Goal: Find specific page/section: Find specific page/section

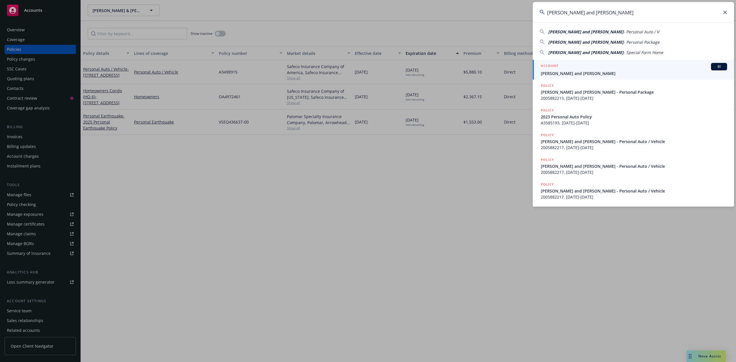
type input "[PERSON_NAME] and [PERSON_NAME]"
click at [567, 69] on div "ACCOUNT BI" at bounding box center [634, 66] width 186 height 7
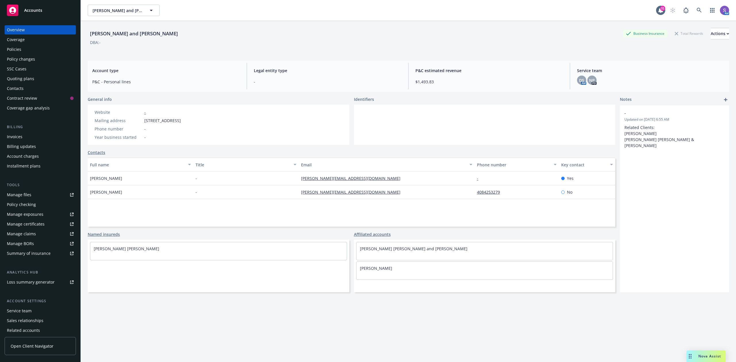
click at [16, 48] on div "Policies" at bounding box center [14, 49] width 14 height 9
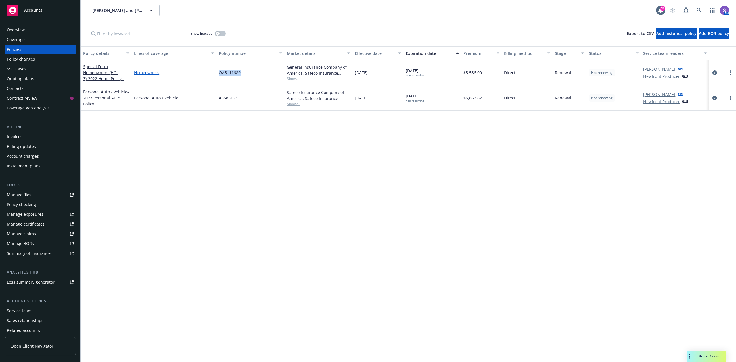
drag, startPoint x: 246, startPoint y: 74, endPoint x: 214, endPoint y: 72, distance: 32.0
click at [214, 72] on div "Special Form Homeowners (HO-3) - 2022 Home Policy - [STREET_ADDRESS] Homeowners…" at bounding box center [408, 72] width 655 height 25
copy div "OA5111689"
click at [693, 5] on div "AM" at bounding box center [698, 11] width 62 height 12
click at [707, 13] on button "button" at bounding box center [713, 11] width 12 height 12
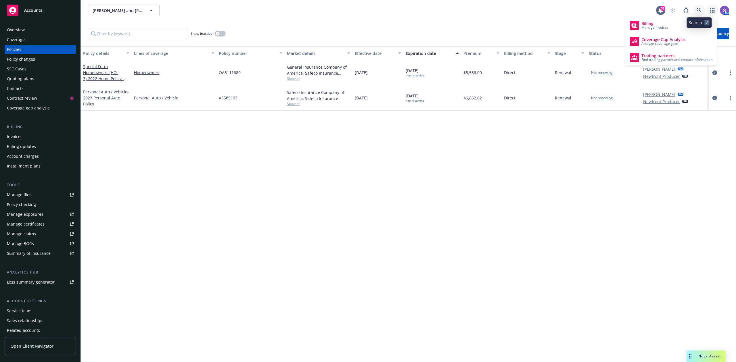
click at [697, 9] on icon at bounding box center [699, 10] width 5 height 5
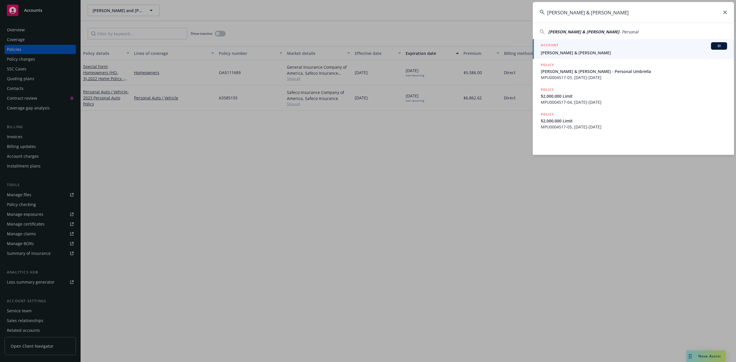
type input "[PERSON_NAME] & [PERSON_NAME]"
click at [594, 43] on div "ACCOUNT BI" at bounding box center [634, 45] width 186 height 7
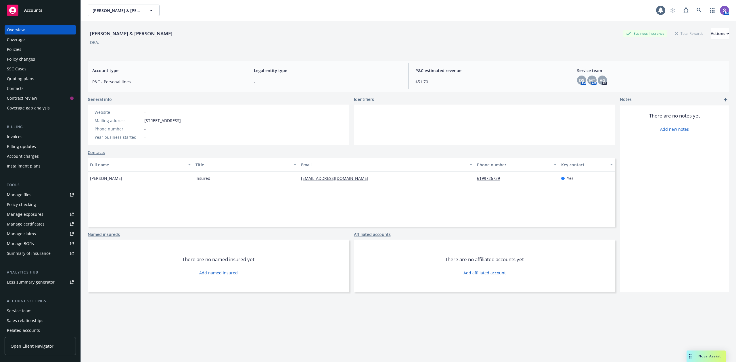
click at [12, 51] on div "Policies" at bounding box center [14, 49] width 14 height 9
